Goal: Task Accomplishment & Management: Manage account settings

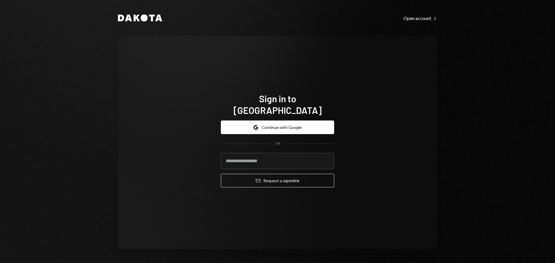
click at [0, 252] on com-1password-button at bounding box center [0, 263] width 0 height 0
type input "**********"
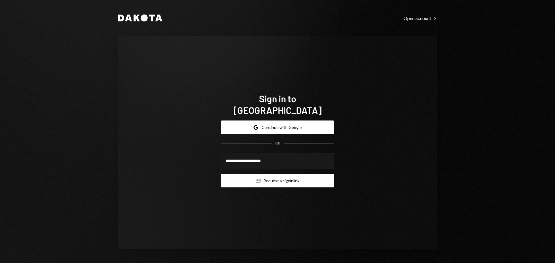
click at [287, 176] on button "Email Request a sign in link" at bounding box center [277, 180] width 113 height 14
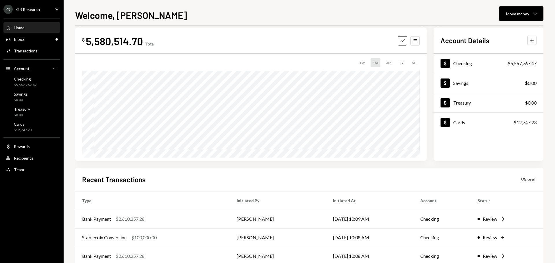
scroll to position [58, 0]
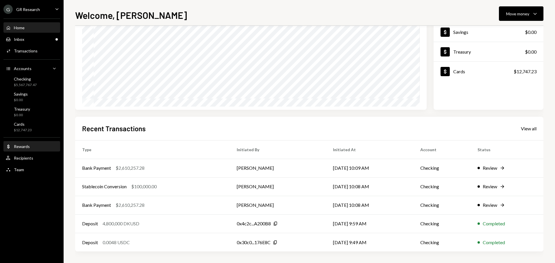
click at [29, 148] on div "Rewards" at bounding box center [22, 146] width 16 height 5
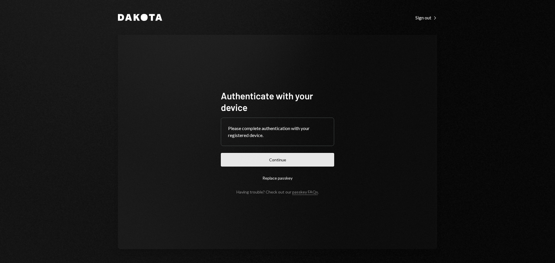
click at [272, 160] on button "Continue" at bounding box center [277, 160] width 113 height 14
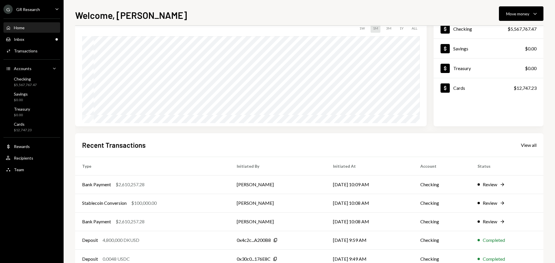
scroll to position [58, 0]
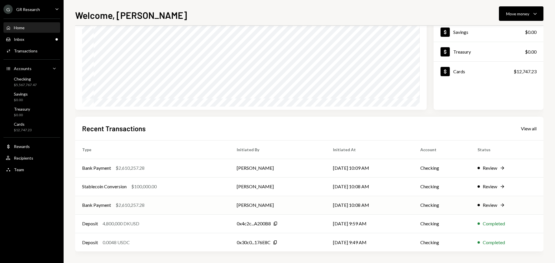
click at [452, 205] on td "Checking" at bounding box center [441, 204] width 57 height 19
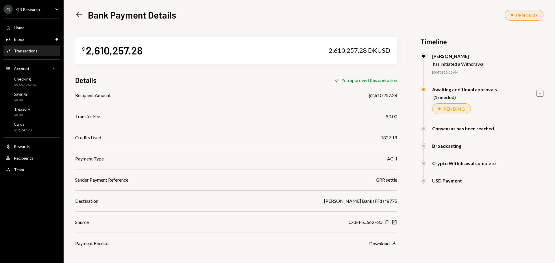
click at [537, 93] on icon "Caret Down" at bounding box center [540, 93] width 6 height 6
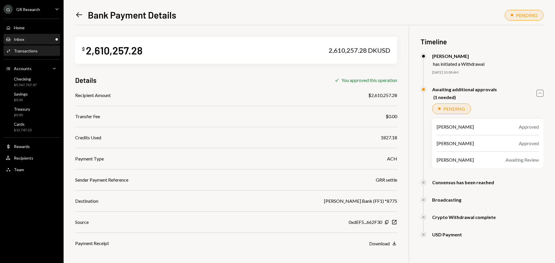
click at [42, 39] on div "Inbox Inbox" at bounding box center [32, 39] width 52 height 5
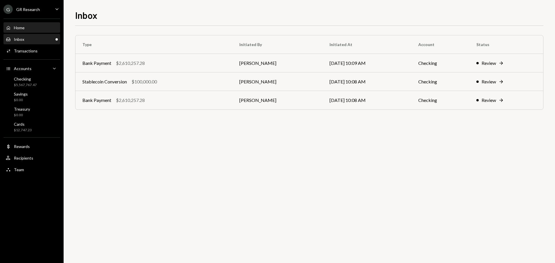
click at [43, 32] on div "Home Home" at bounding box center [32, 28] width 52 height 10
